Goal: Navigation & Orientation: Understand site structure

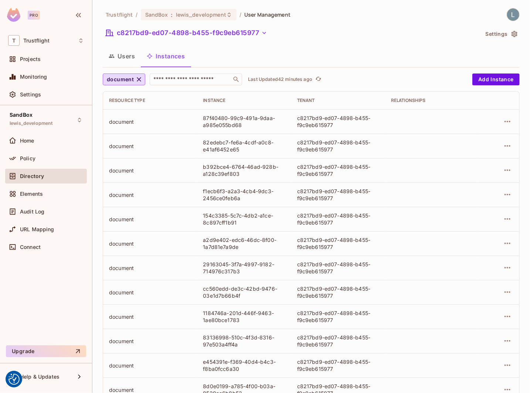
scroll to position [122, 0]
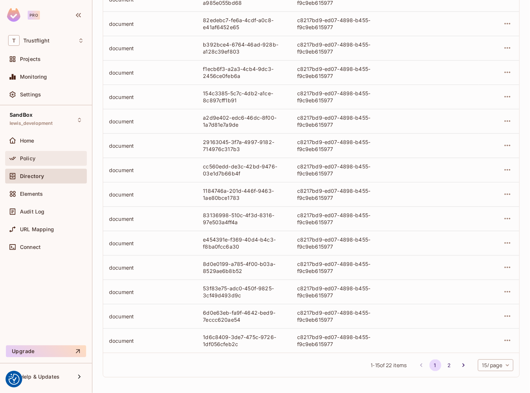
click at [36, 156] on div "Policy" at bounding box center [52, 159] width 64 height 6
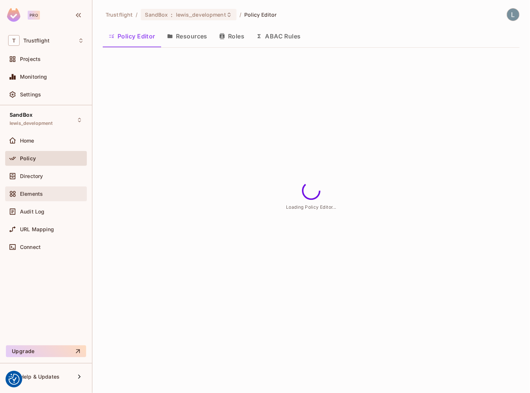
click at [39, 191] on span "Elements" at bounding box center [31, 194] width 23 height 6
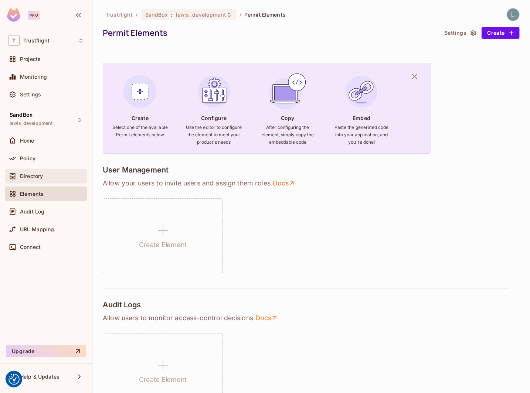
click at [29, 180] on div "Directory" at bounding box center [46, 176] width 82 height 15
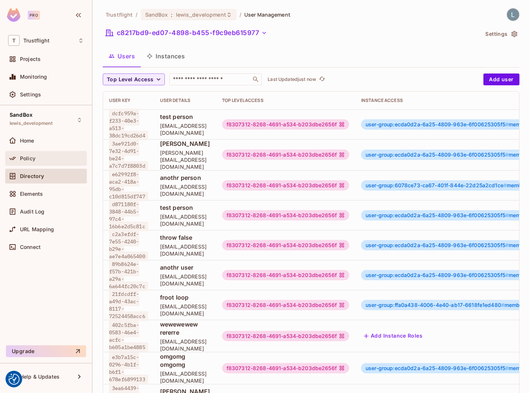
click at [39, 156] on div "Policy" at bounding box center [52, 159] width 64 height 6
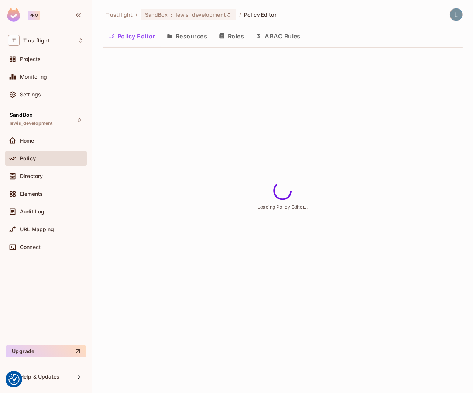
click at [467, 74] on div "Trustflight / SandBox : lewis_development / Policy Editor Policy Editor Resourc…" at bounding box center [282, 196] width 381 height 393
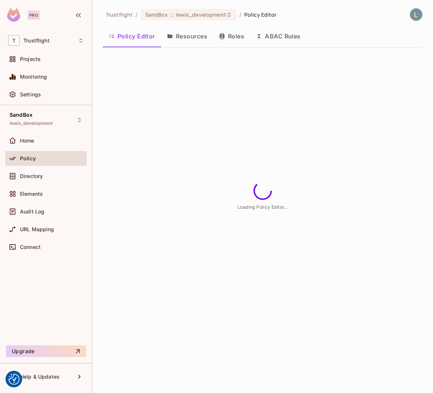
click at [338, 115] on div "Trustflight / SandBox : lewis_development / Policy Editor Policy Editor Resourc…" at bounding box center [262, 196] width 341 height 393
click at [37, 60] on span "Projects" at bounding box center [30, 59] width 21 height 6
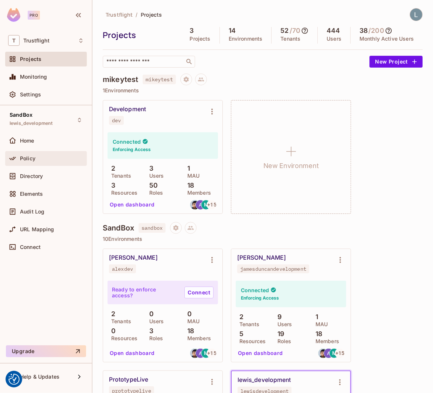
click at [59, 157] on div "Policy" at bounding box center [52, 159] width 64 height 6
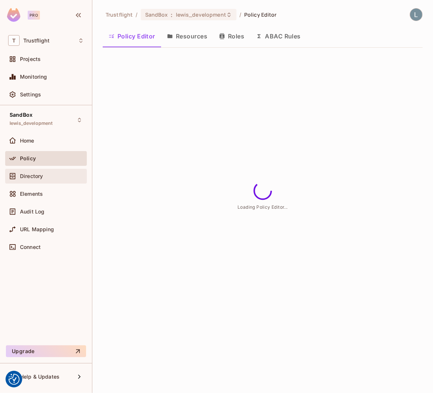
click at [38, 172] on div "Directory" at bounding box center [46, 176] width 76 height 9
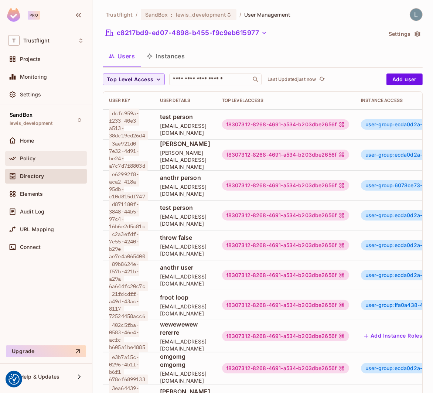
click at [41, 160] on div "Policy" at bounding box center [52, 159] width 64 height 6
